Goal: Task Accomplishment & Management: Use online tool/utility

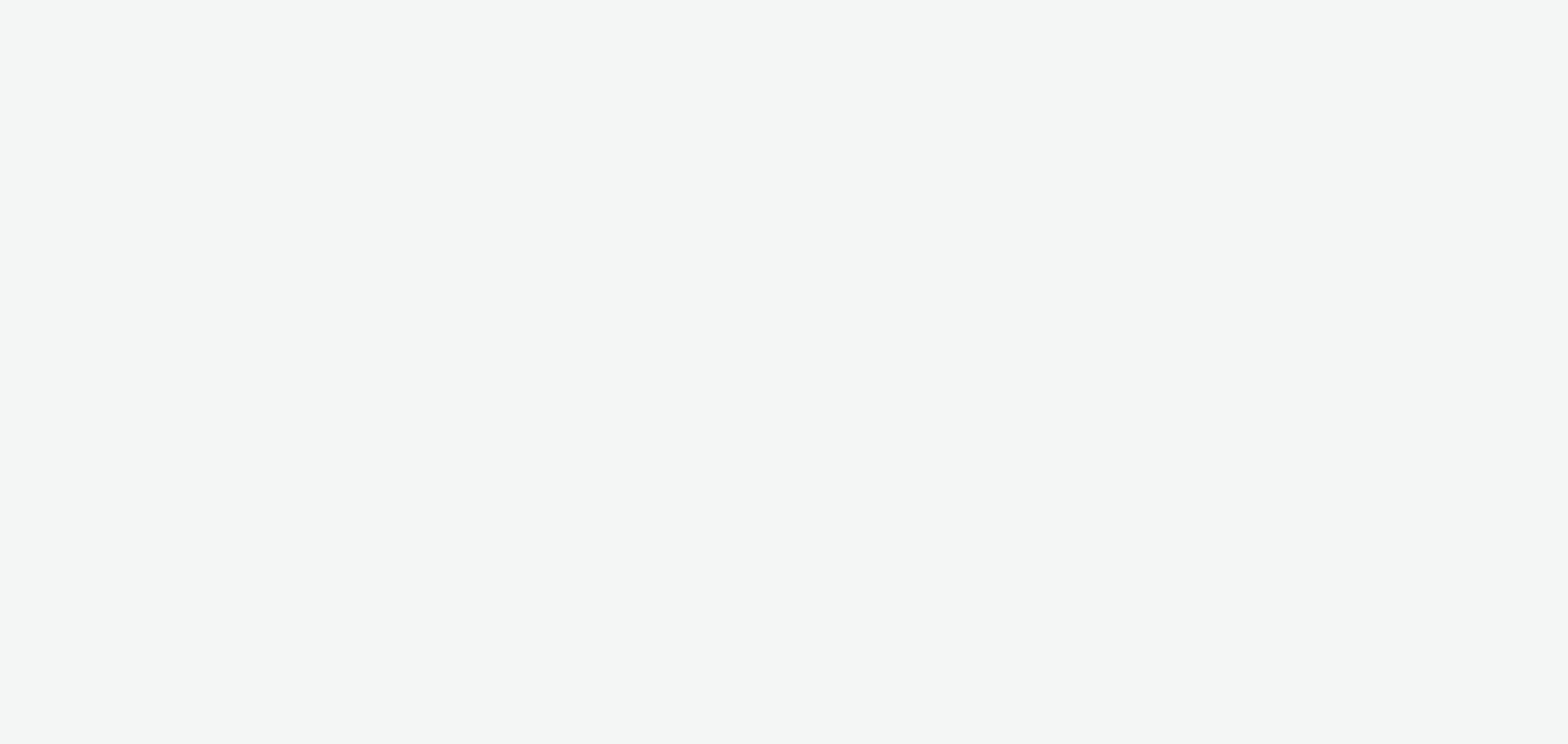
click at [918, 227] on div at bounding box center [784, 372] width 1568 height 744
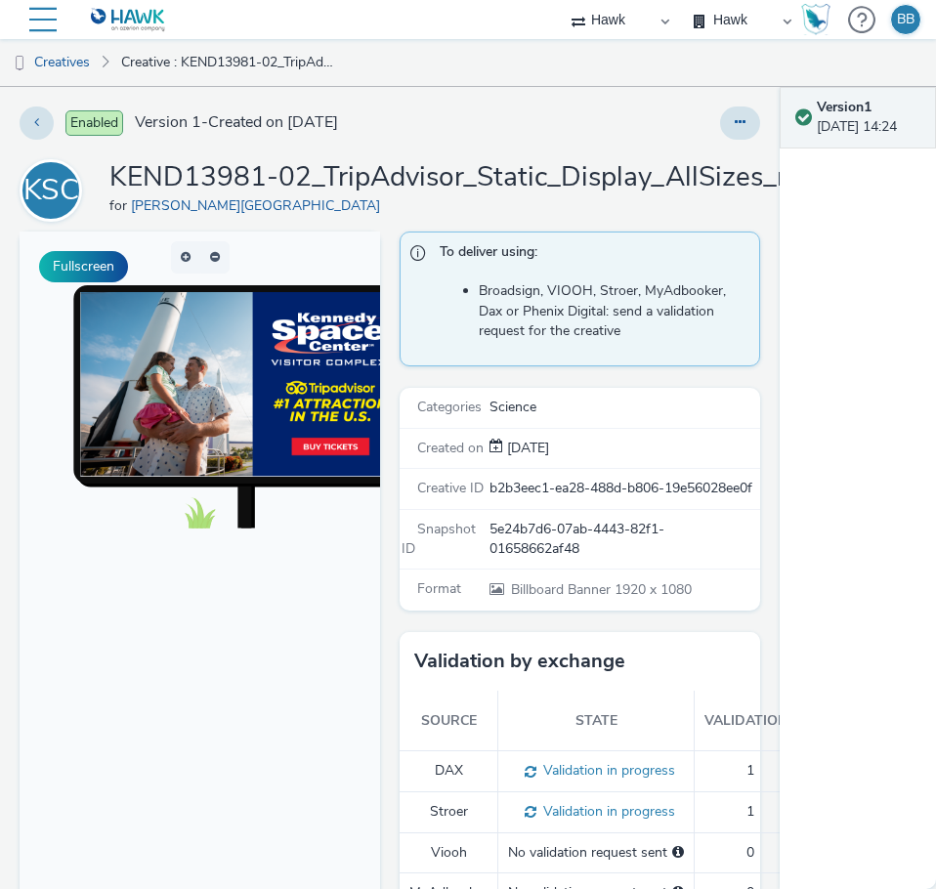
click at [671, 53] on ul "Creatives Creative : KEND13981-02_TripAdvisor_Static_Display_AllSizes_r04_1920x…" at bounding box center [468, 62] width 936 height 47
click at [729, 129] on button at bounding box center [740, 123] width 40 height 33
click at [545, 119] on div at bounding box center [612, 123] width 296 height 33
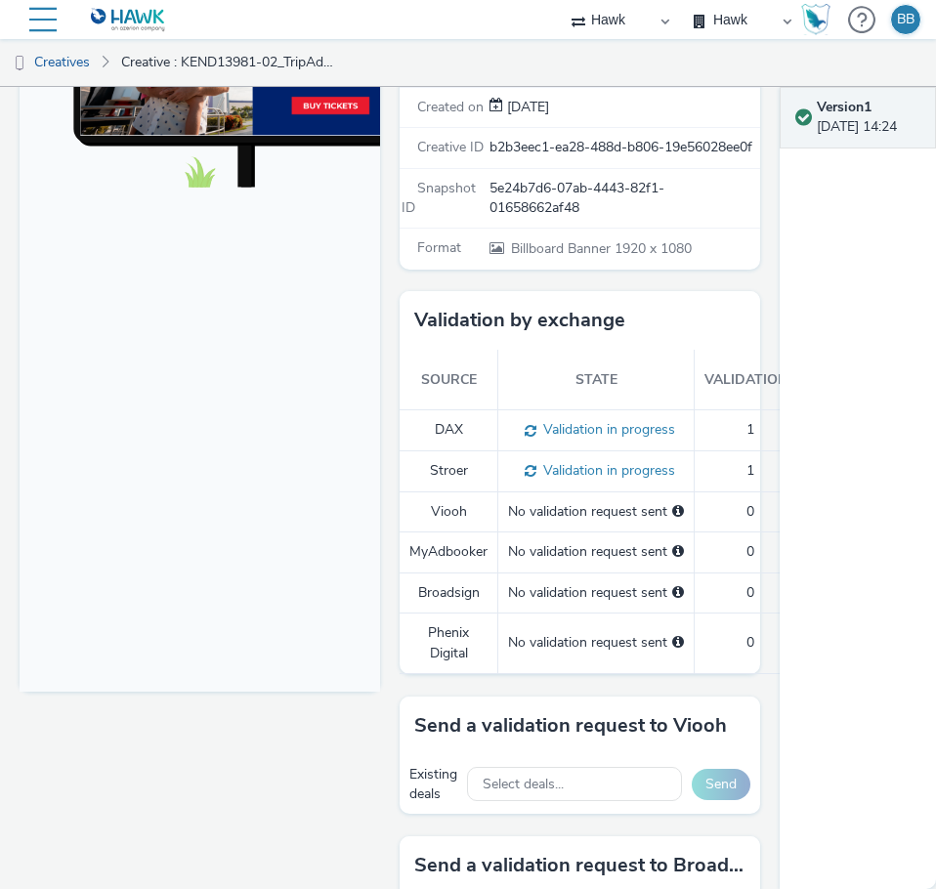
scroll to position [391, 0]
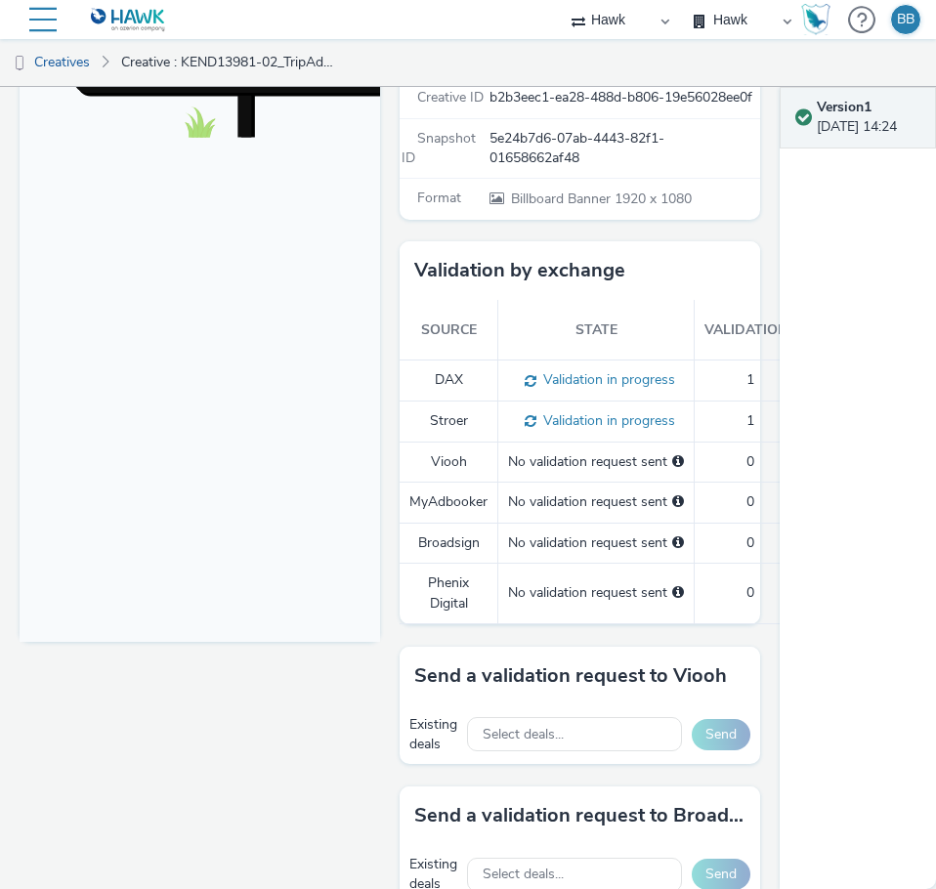
click at [492, 208] on span at bounding box center [500, 199] width 20 height 19
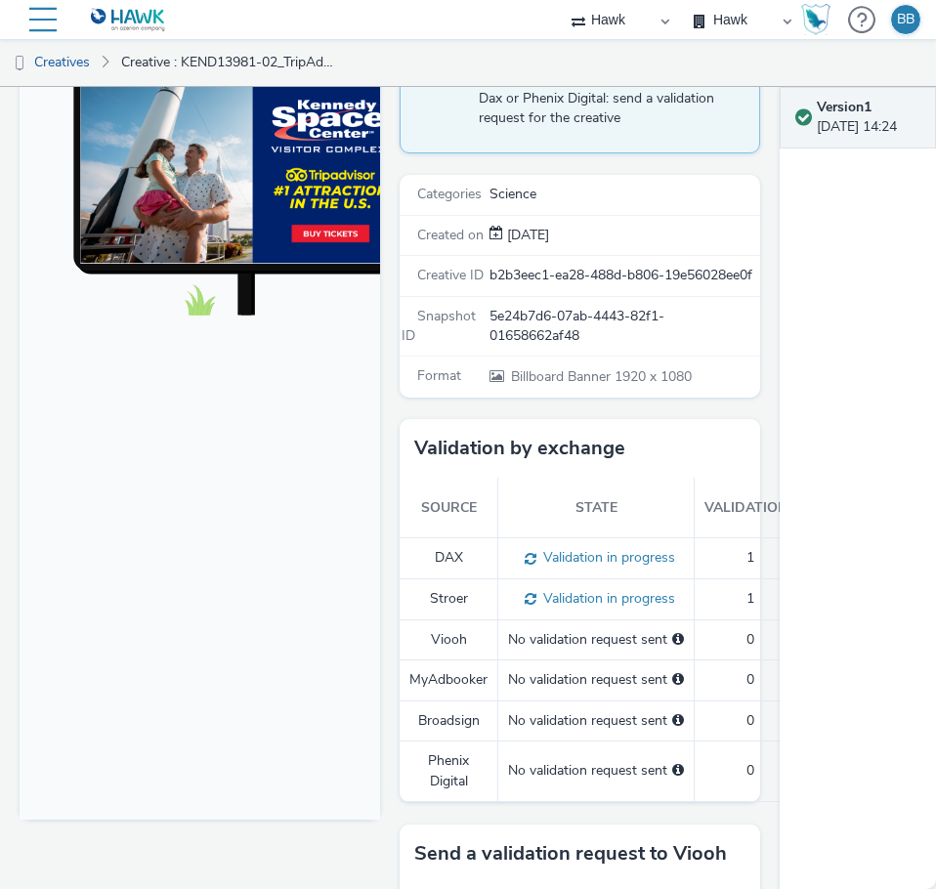
scroll to position [0, 0]
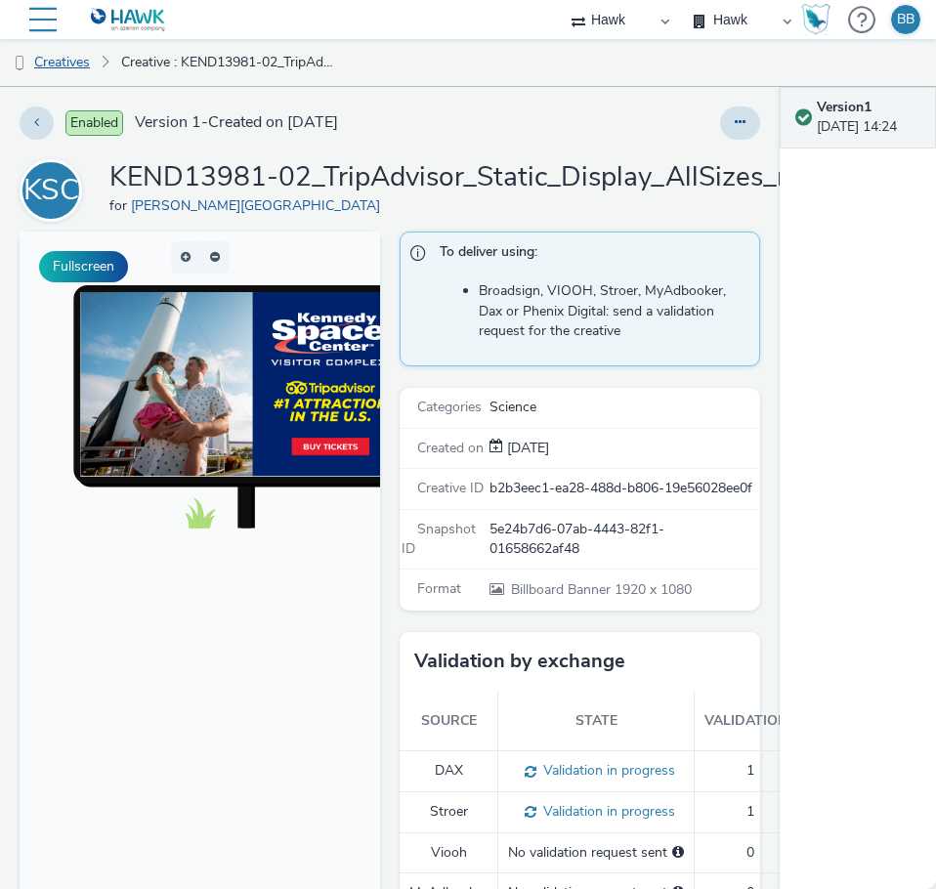
click at [60, 61] on link "Creatives" at bounding box center [50, 62] width 100 height 47
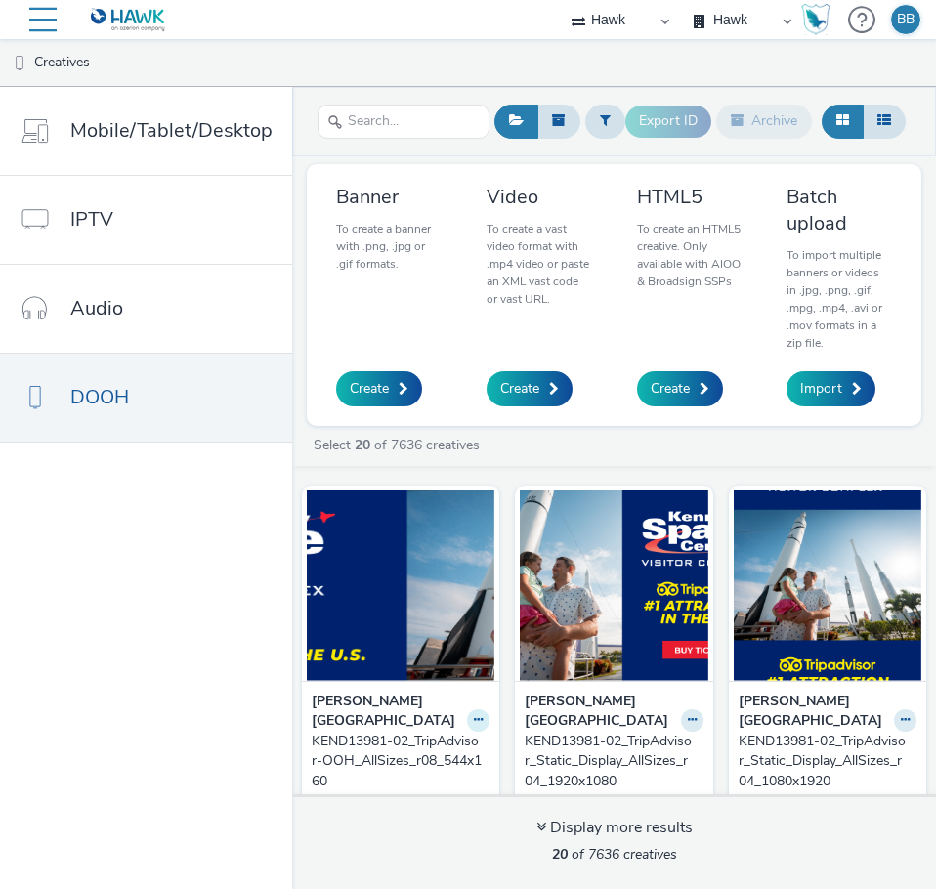
click at [483, 714] on icon at bounding box center [478, 720] width 9 height 12
click at [490, 735] on link "Edit" at bounding box center [416, 754] width 147 height 39
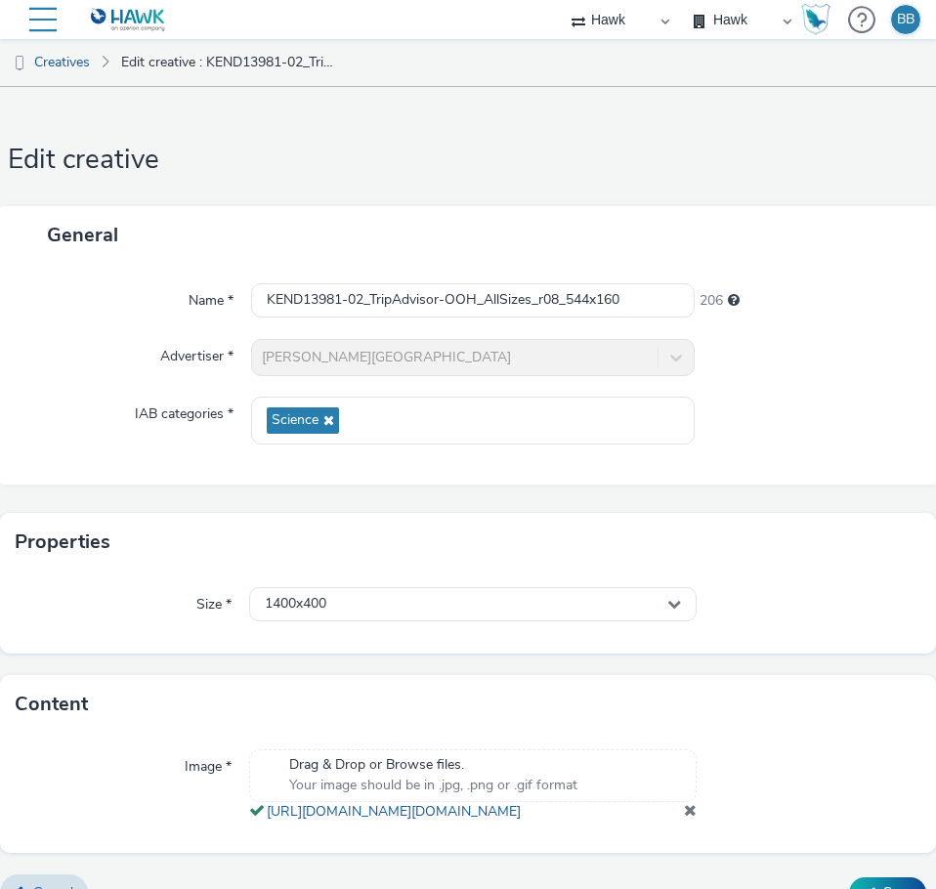
scroll to position [97, 0]
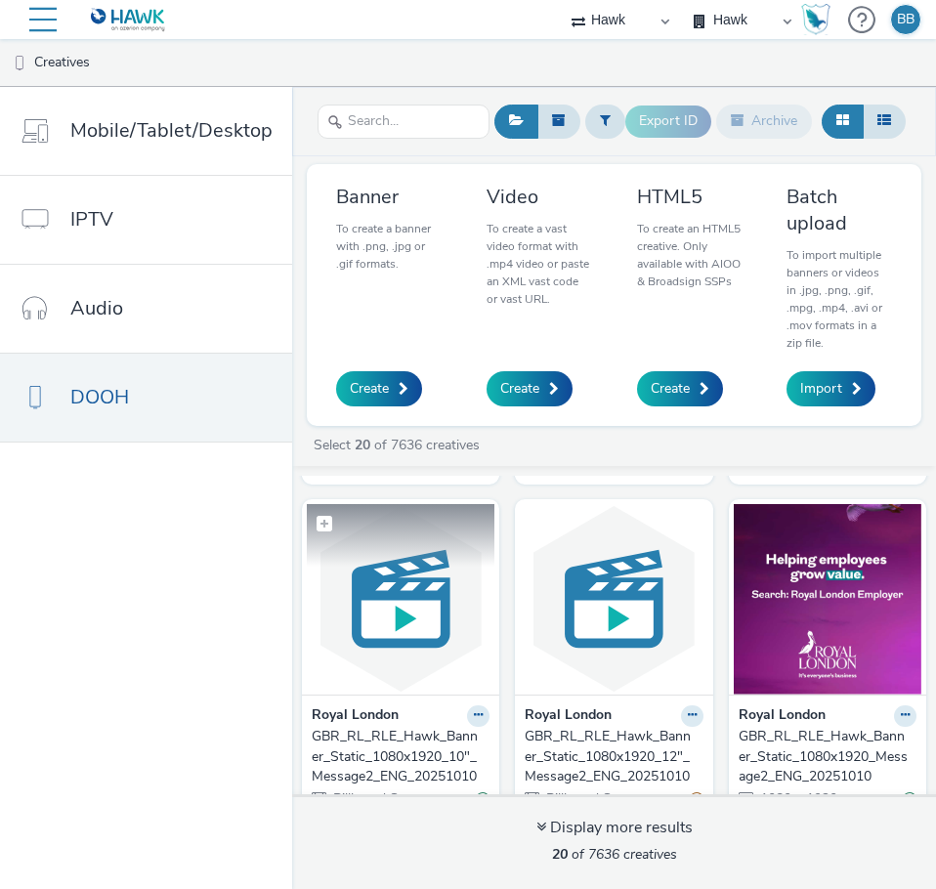
scroll to position [391, 0]
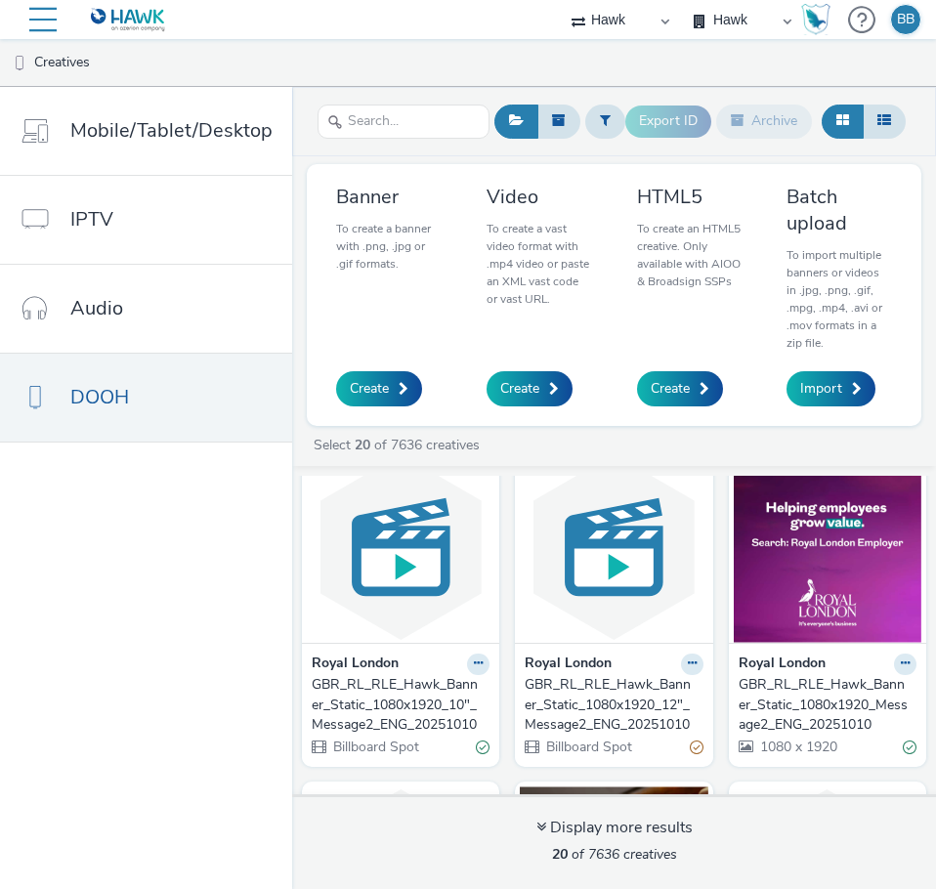
click at [901, 335] on icon at bounding box center [905, 329] width 9 height 12
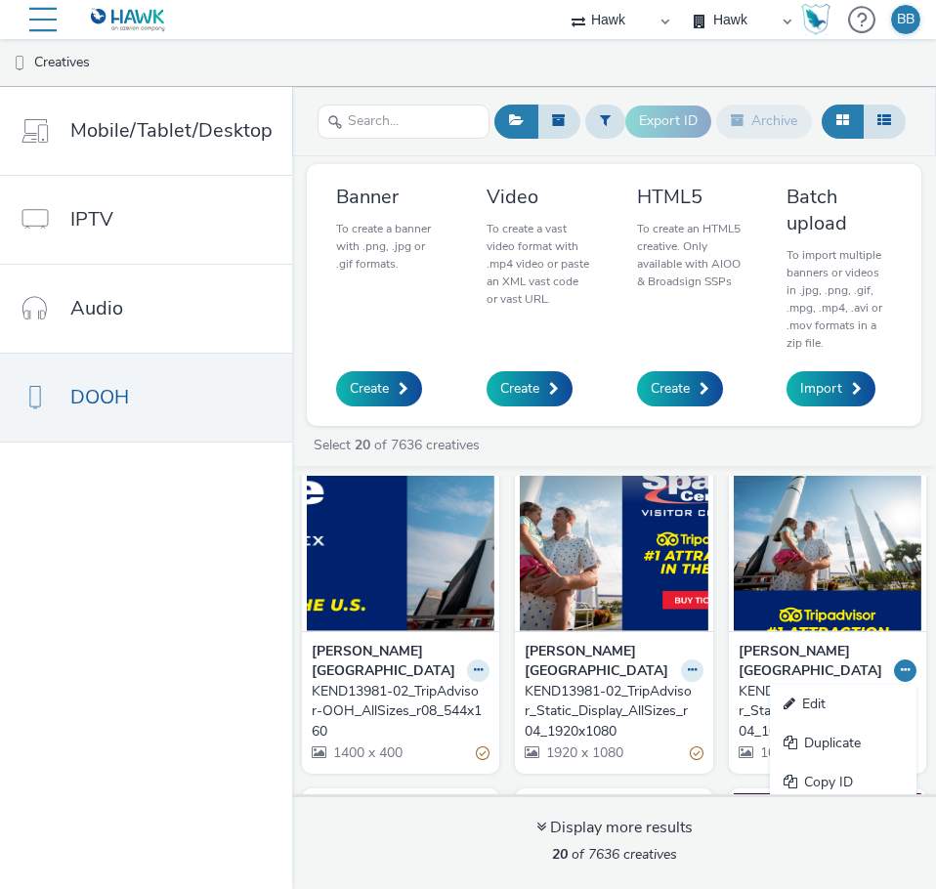
scroll to position [0, 0]
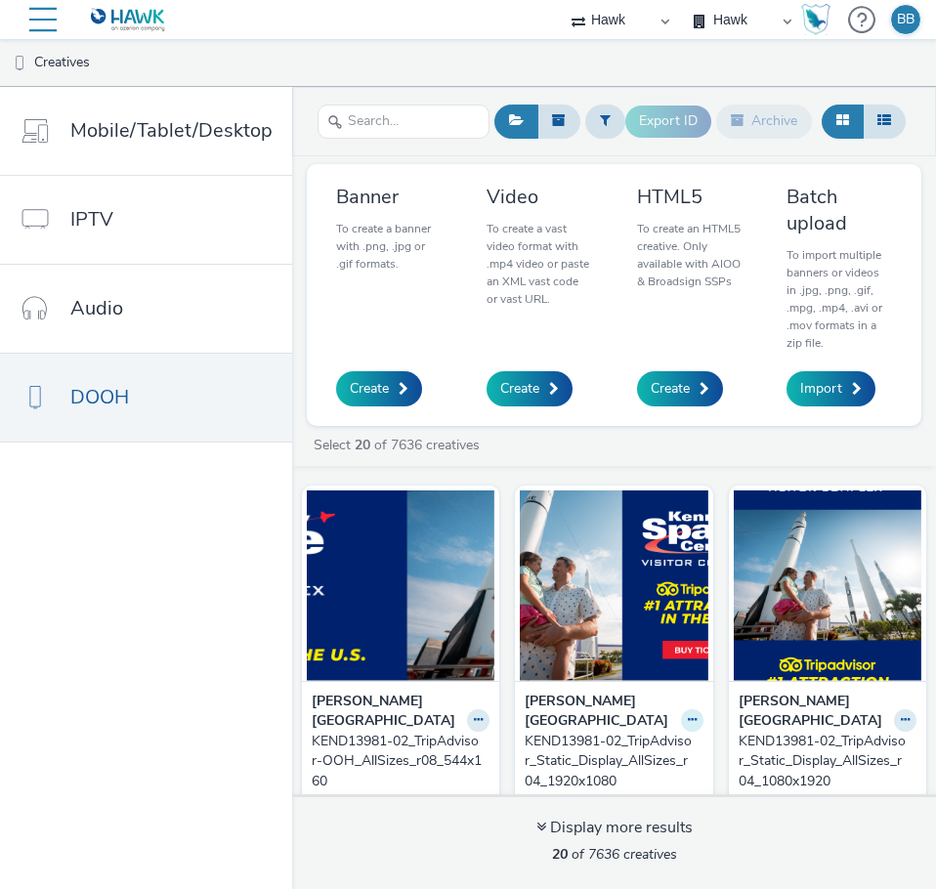
click at [697, 714] on icon at bounding box center [692, 720] width 9 height 12
click at [704, 735] on link "Edit" at bounding box center [630, 754] width 147 height 39
